Goal: Information Seeking & Learning: Learn about a topic

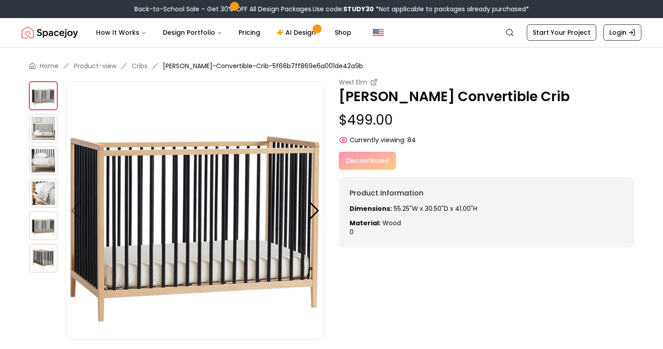
click at [41, 134] on img at bounding box center [43, 128] width 29 height 29
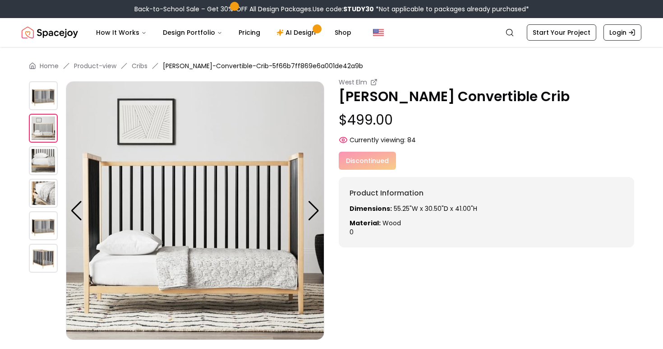
click at [46, 159] on img at bounding box center [43, 160] width 29 height 29
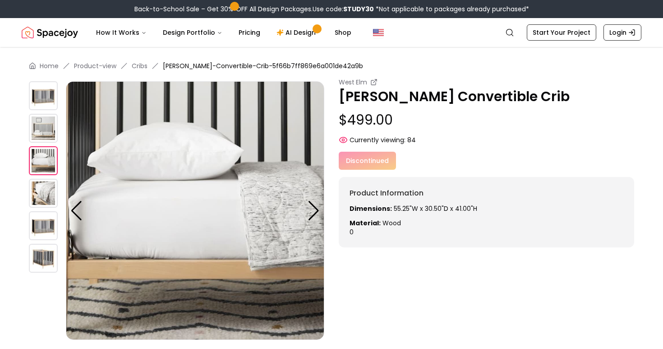
click at [45, 185] on img at bounding box center [43, 193] width 29 height 29
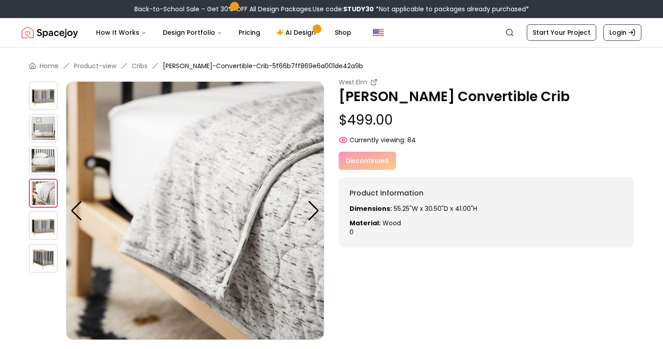
click at [47, 228] on img at bounding box center [43, 225] width 29 height 29
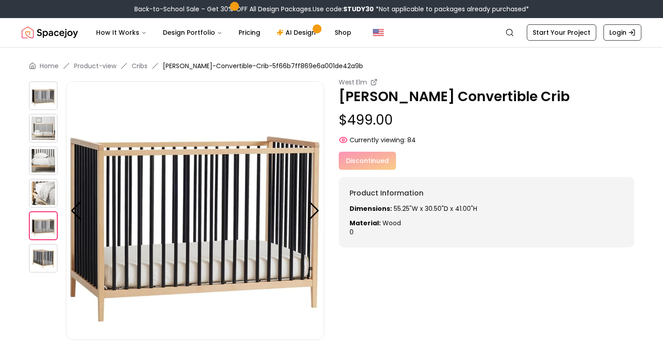
click at [48, 253] on img at bounding box center [43, 258] width 29 height 29
click at [43, 129] on img at bounding box center [43, 128] width 29 height 29
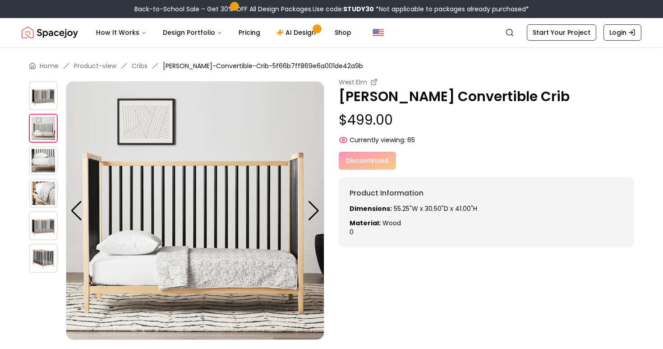
click at [46, 163] on img at bounding box center [43, 160] width 29 height 29
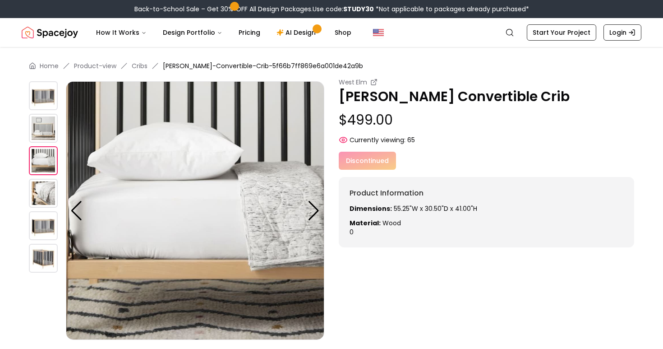
click at [43, 179] on img at bounding box center [43, 193] width 29 height 29
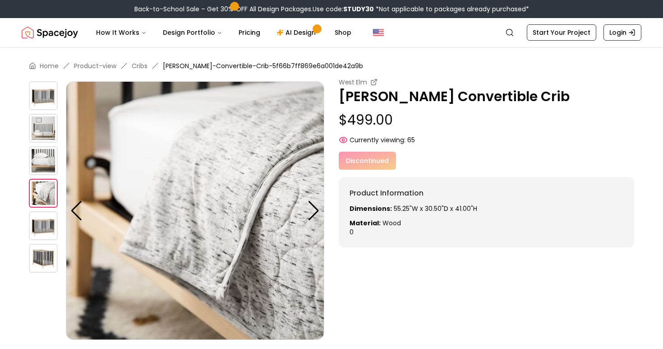
click at [44, 216] on img at bounding box center [43, 225] width 29 height 29
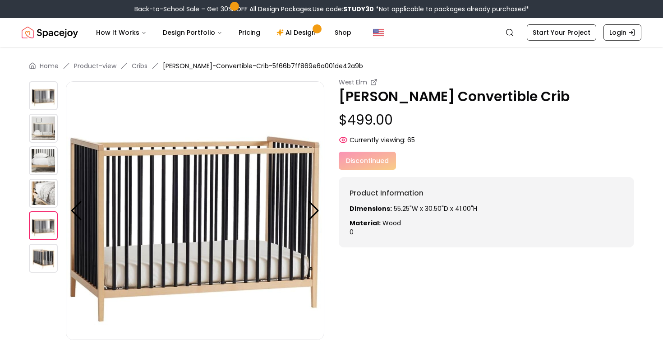
click at [44, 252] on img at bounding box center [43, 258] width 29 height 29
